Goal: Task Accomplishment & Management: Use online tool/utility

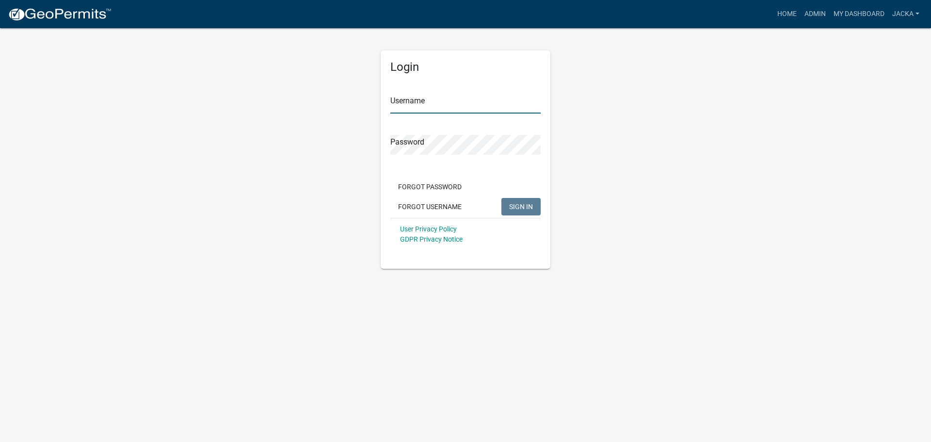
type input "jacka"
click at [520, 204] on span "SIGN IN" at bounding box center [521, 206] width 24 height 8
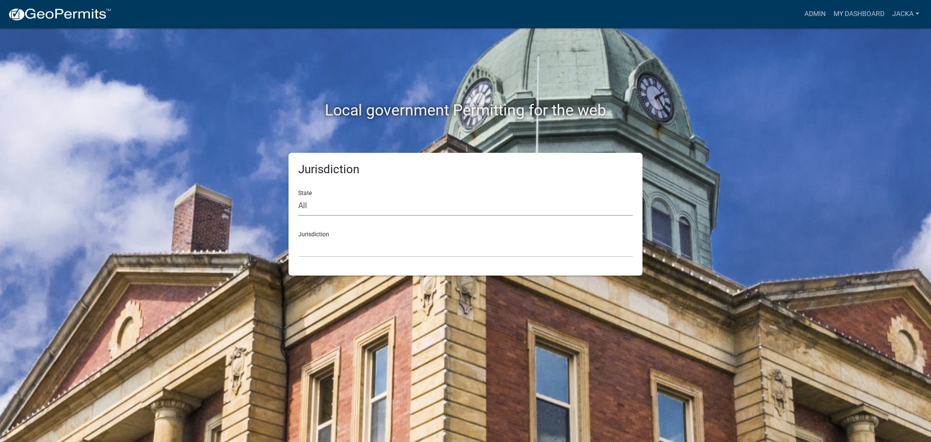
click at [393, 210] on select "All [US_STATE] [US_STATE] [US_STATE] [US_STATE] [US_STATE] [US_STATE] [US_STATE…" at bounding box center [465, 206] width 335 height 20
select select "[US_STATE]"
click at [298, 196] on select "All [US_STATE] [US_STATE] [US_STATE] [US_STATE] [US_STATE] [US_STATE] [US_STATE…" at bounding box center [465, 206] width 335 height 20
click at [337, 254] on select "[GEOGRAPHIC_DATA], [US_STATE] [GEOGRAPHIC_DATA], [US_STATE] [GEOGRAPHIC_DATA], …" at bounding box center [465, 247] width 335 height 20
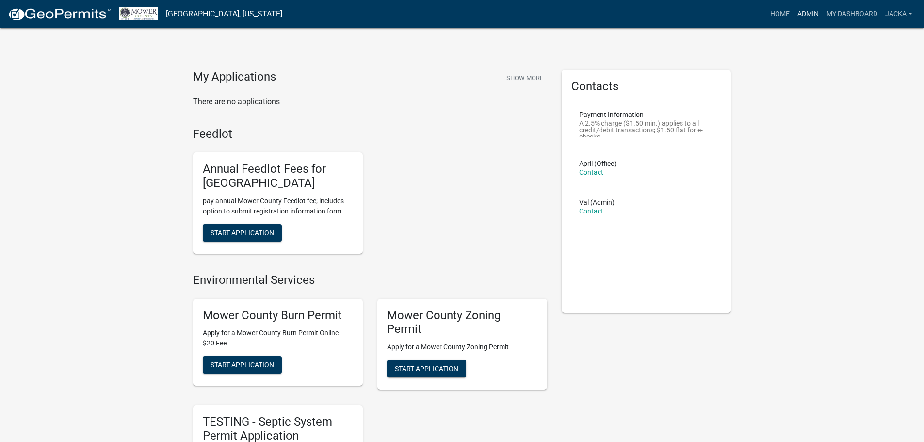
click at [809, 9] on link "Admin" at bounding box center [808, 14] width 29 height 18
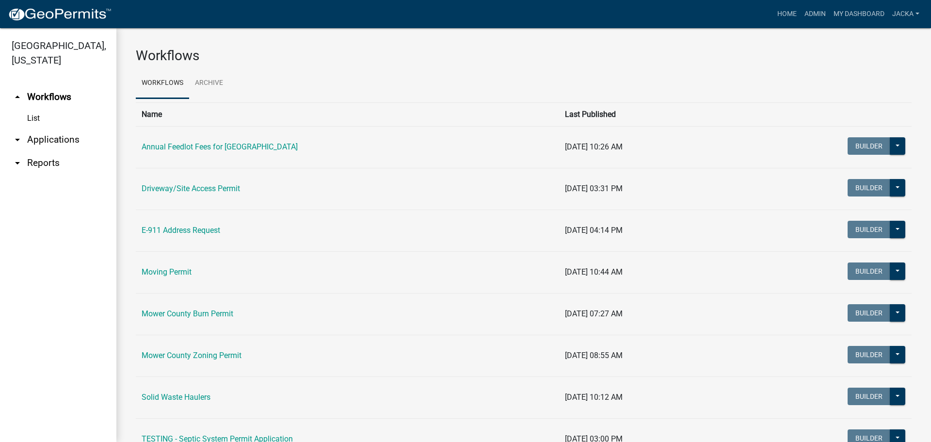
click at [47, 139] on link "arrow_drop_down Applications" at bounding box center [58, 139] width 116 height 23
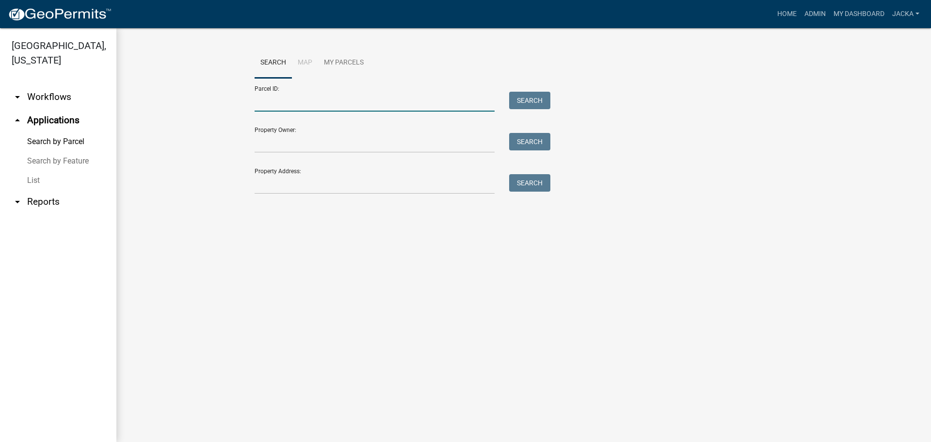
click at [276, 103] on input "Parcel ID:" at bounding box center [375, 102] width 240 height 20
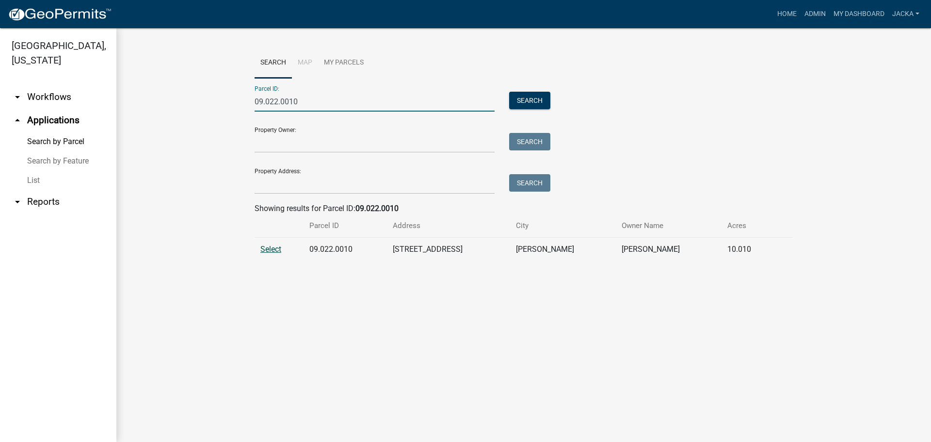
type input "09.022.0010"
click at [275, 249] on span "Select" at bounding box center [270, 248] width 21 height 9
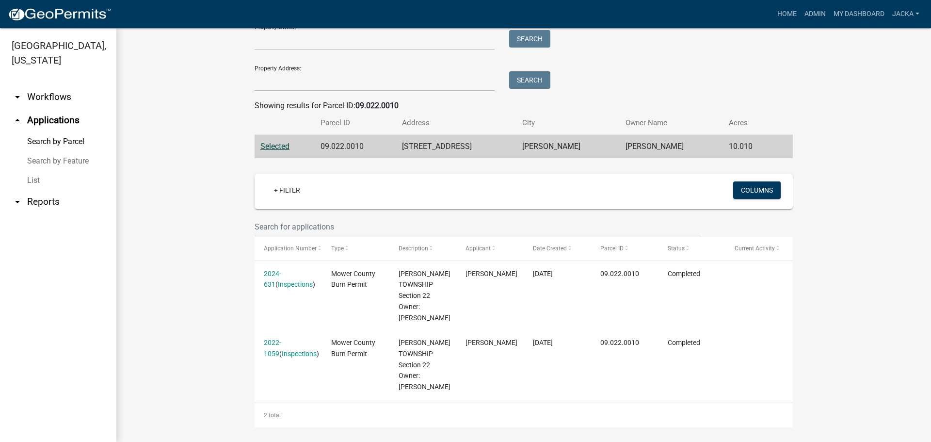
scroll to position [108, 0]
